Goal: Task Accomplishment & Management: Manage account settings

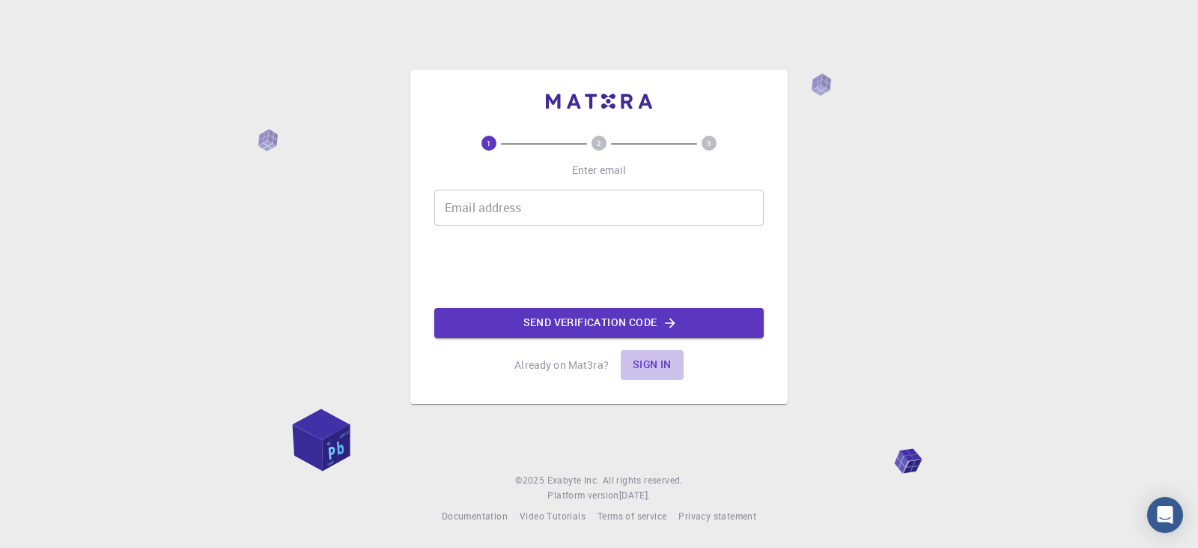
click at [640, 360] on button "Sign in" at bounding box center [652, 365] width 63 height 30
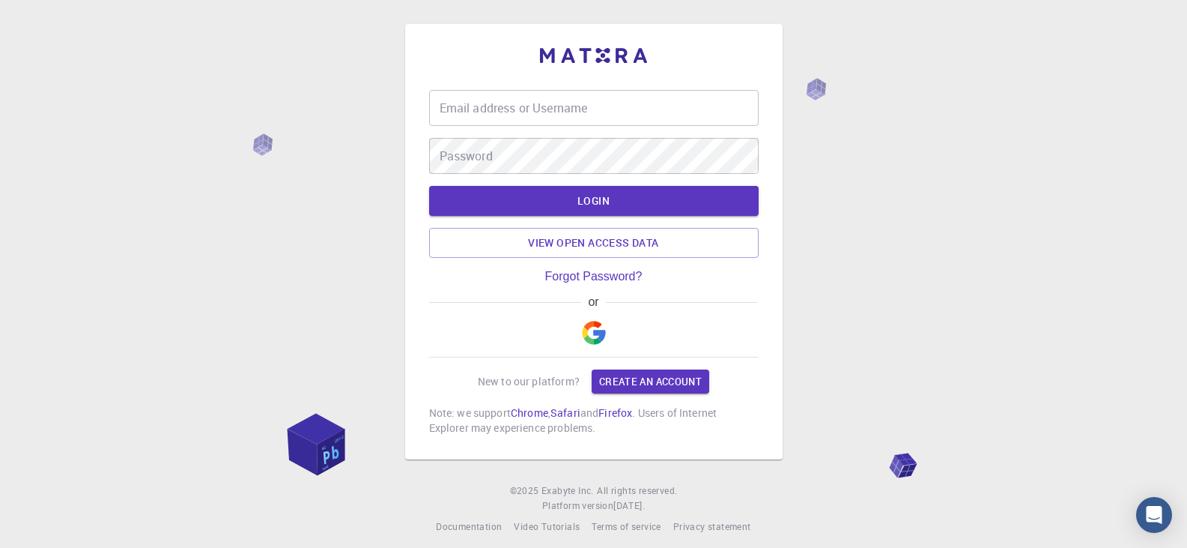
click at [591, 330] on img "button" at bounding box center [594, 333] width 24 height 24
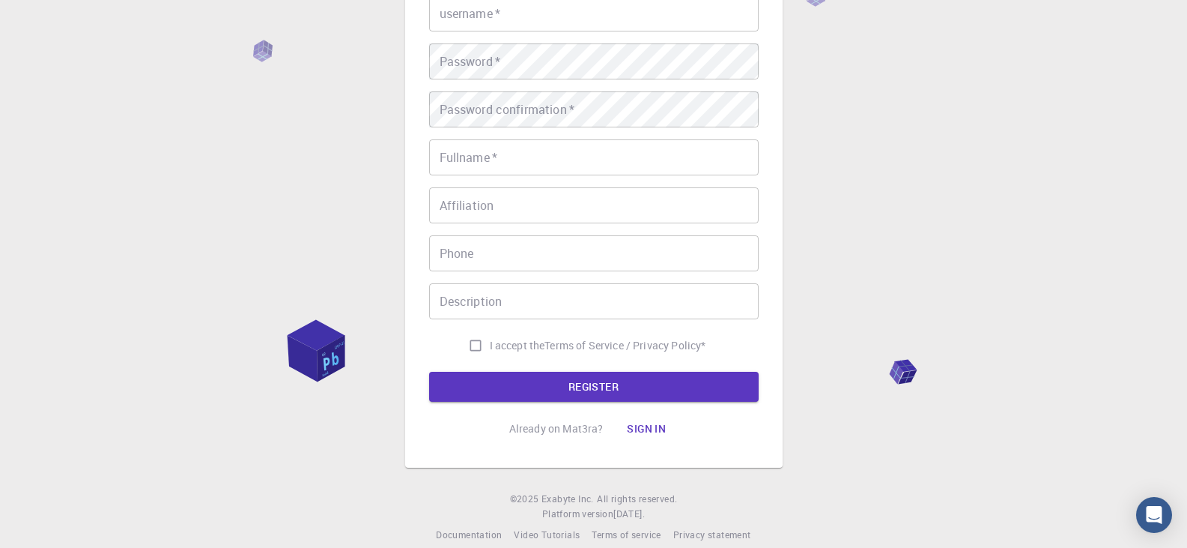
scroll to position [215, 0]
